Goal: Communication & Community: Share content

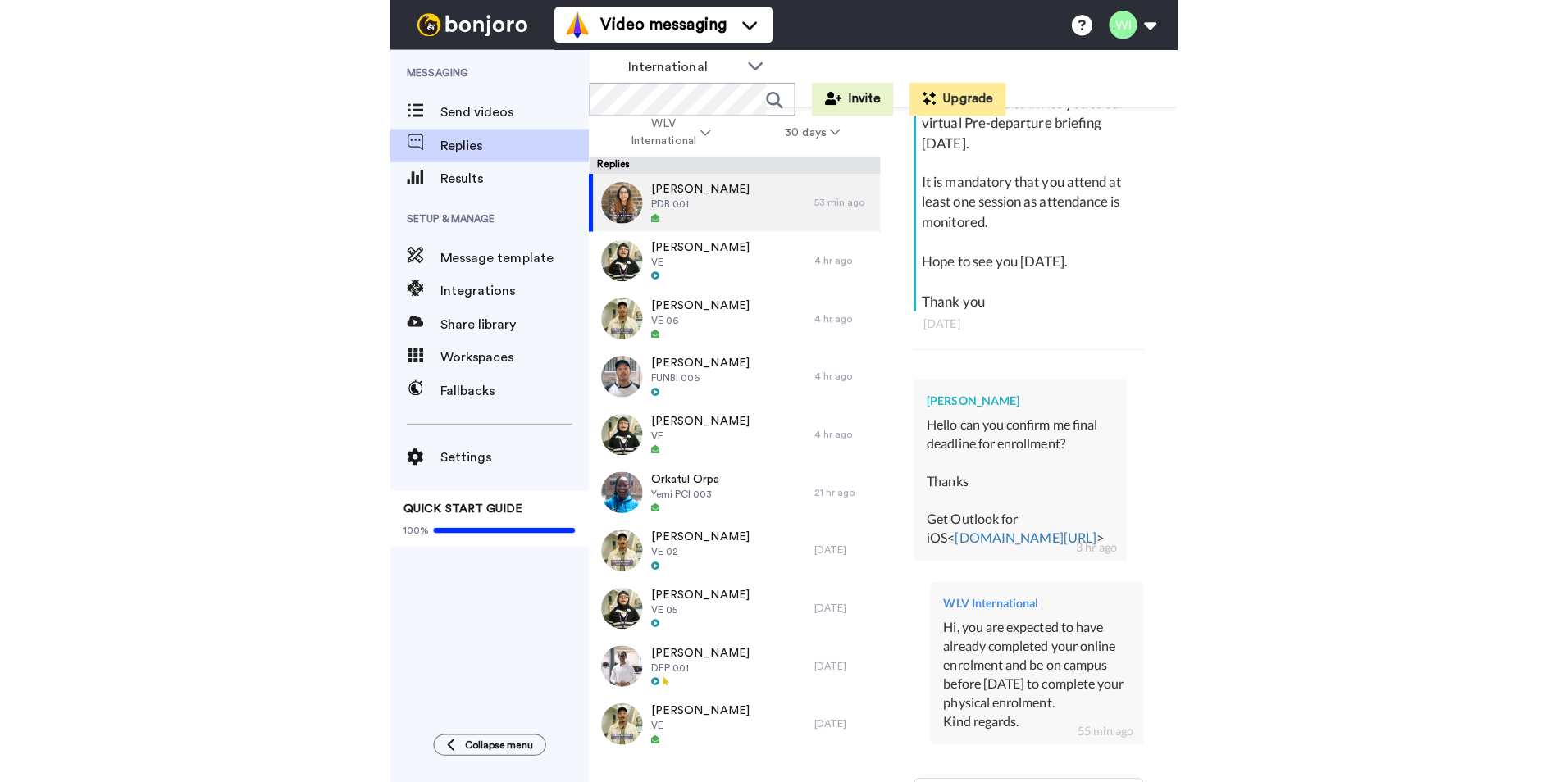
scroll to position [327, 0]
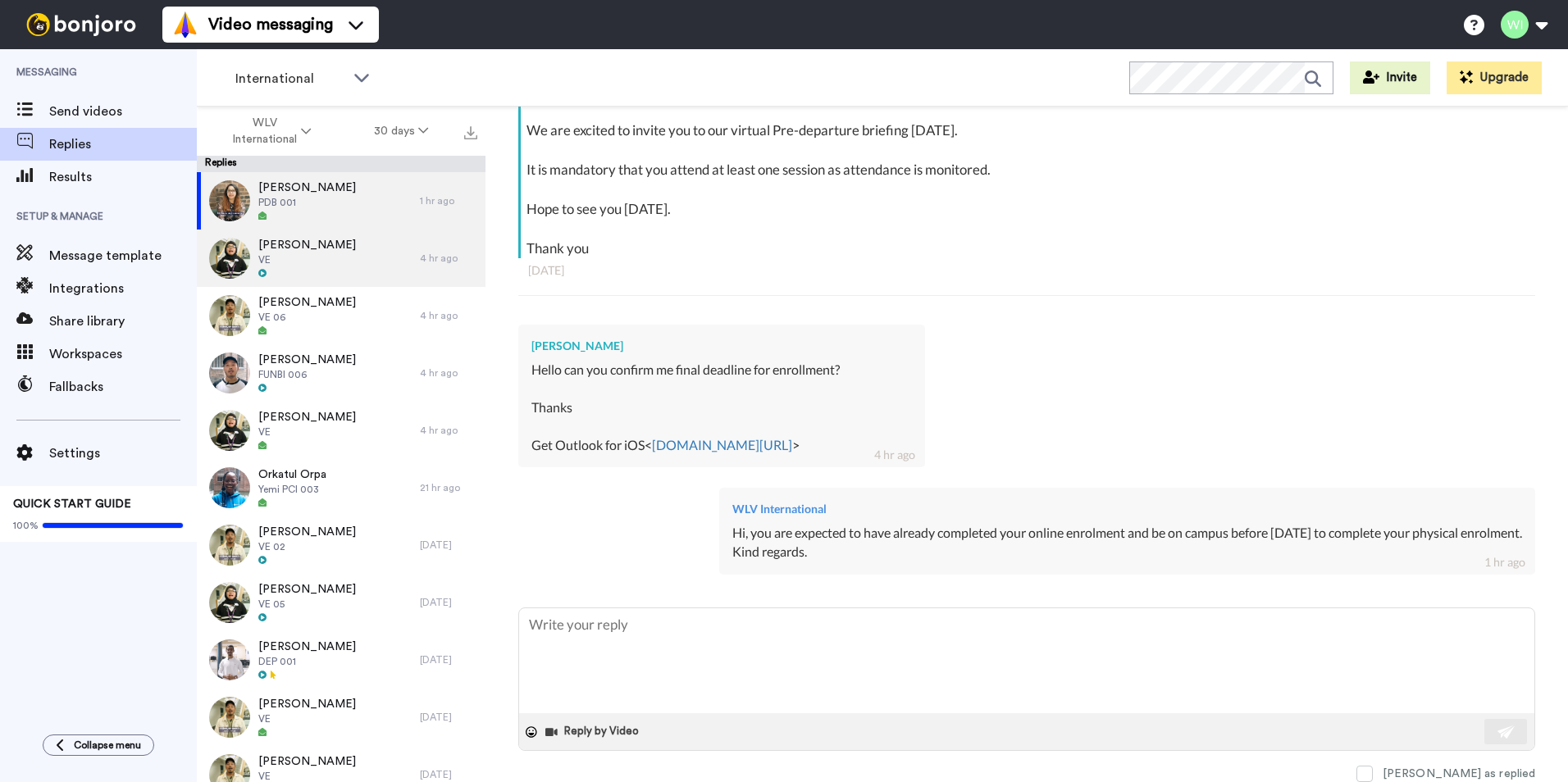
type textarea "x"
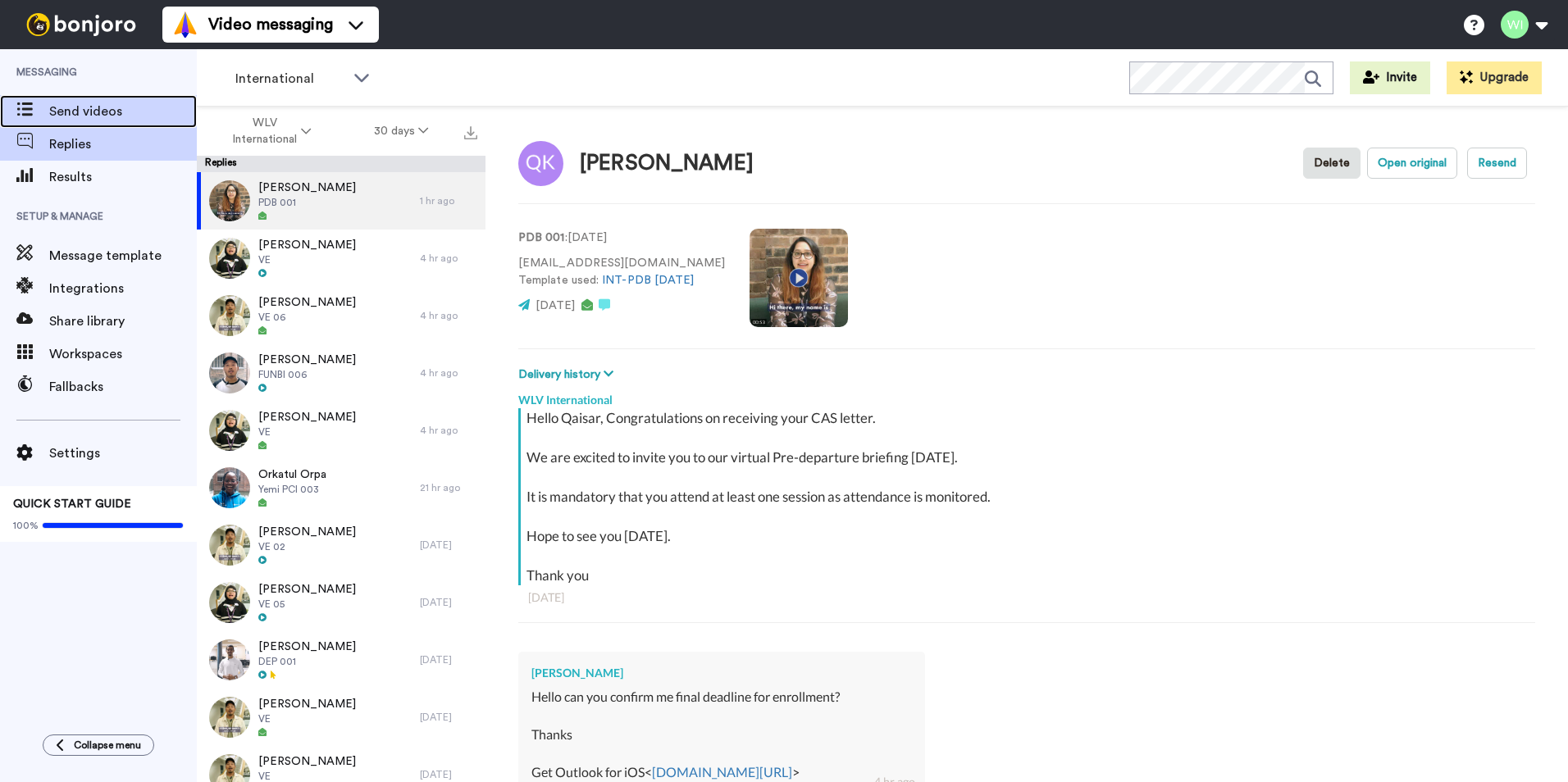
drag, startPoint x: 0, startPoint y: 0, endPoint x: 139, endPoint y: 104, distance: 173.6
click at [139, 104] on span "Send videos" at bounding box center [122, 111] width 147 height 20
